Goal: Obtain resource: Obtain resource

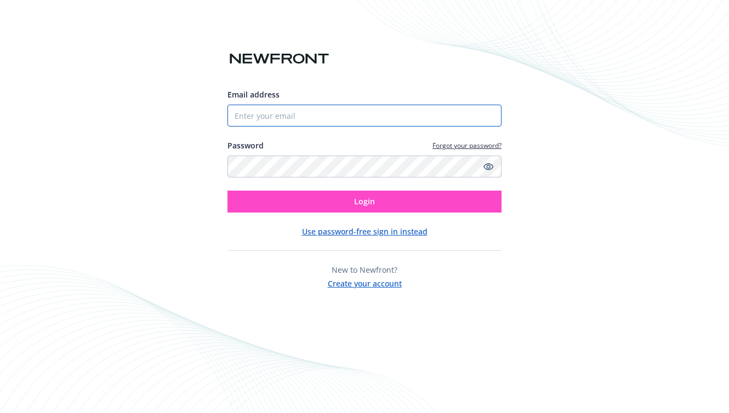
type input "[PERSON_NAME][EMAIL_ADDRESS][DOMAIN_NAME]"
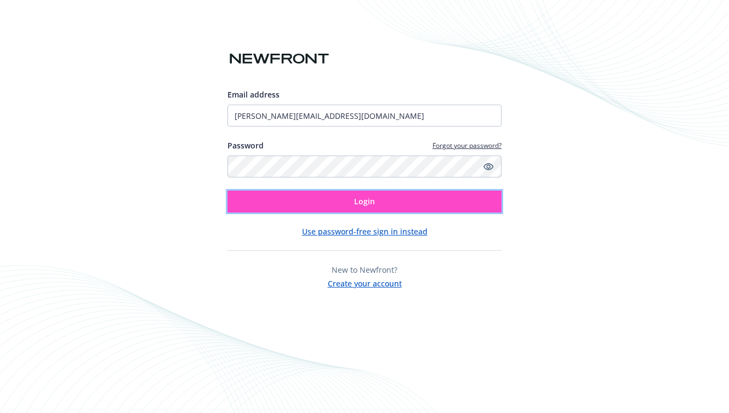
click at [348, 208] on button "Login" at bounding box center [364, 202] width 274 height 22
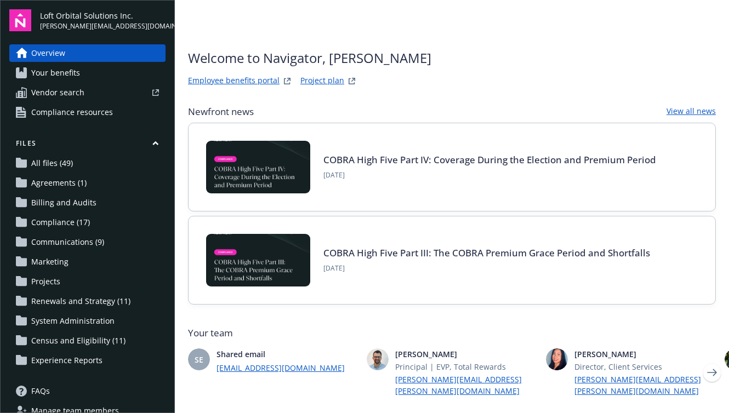
click at [71, 301] on span "Renewals and Strategy (11)" at bounding box center [80, 302] width 99 height 18
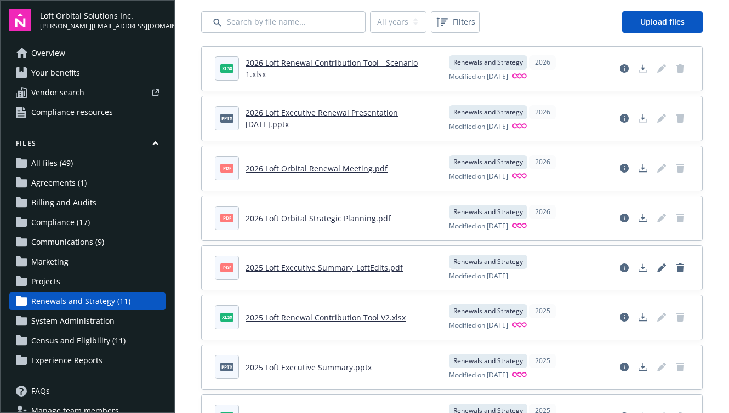
scroll to position [78, 0]
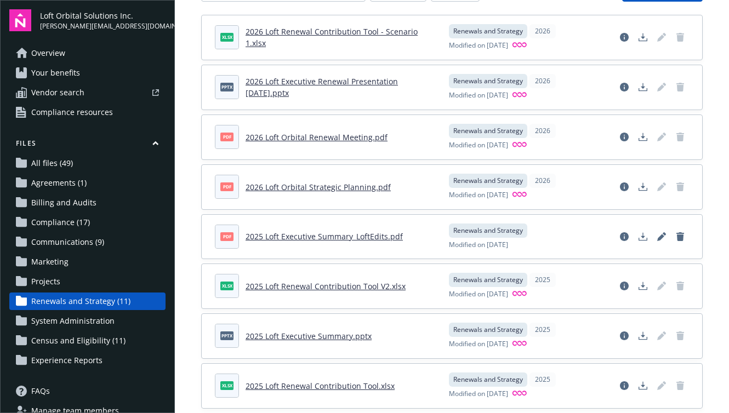
click at [314, 83] on link "2026 Loft Executive Renewal Presentation [DATE].pptx" at bounding box center [322, 87] width 152 height 22
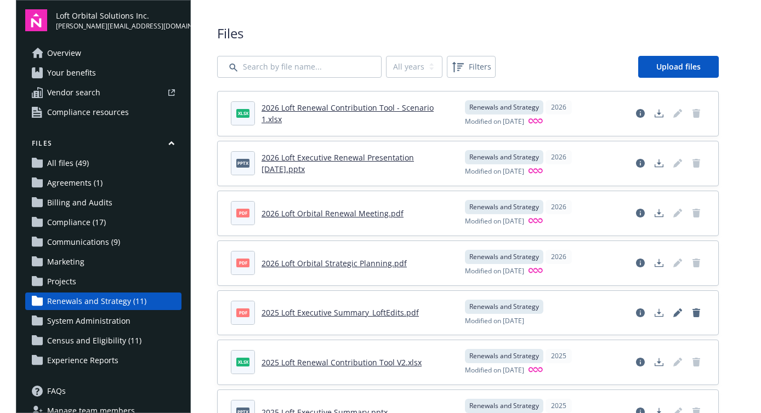
scroll to position [0, 0]
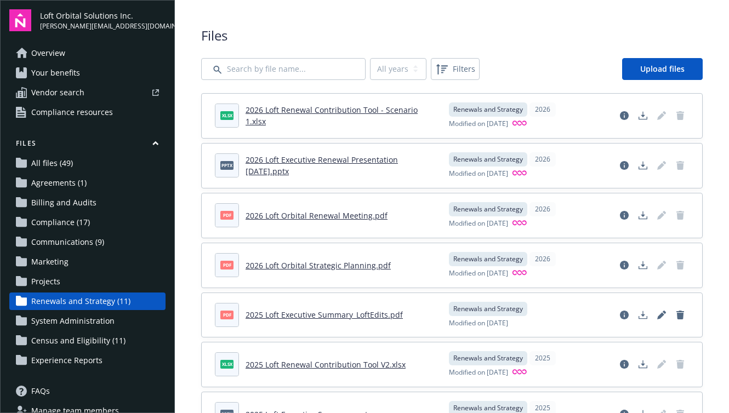
click at [342, 116] on link "2026 Loft Renewal Contribution Tool - Scenario 1.xlsx" at bounding box center [332, 116] width 172 height 22
click at [415, 22] on div "Files All years 2026 2025 2024 Filters Upload files xlsx 2026 Loft Renewal Cont…" at bounding box center [452, 331] width 554 height 663
